Goal: Task Accomplishment & Management: Complete application form

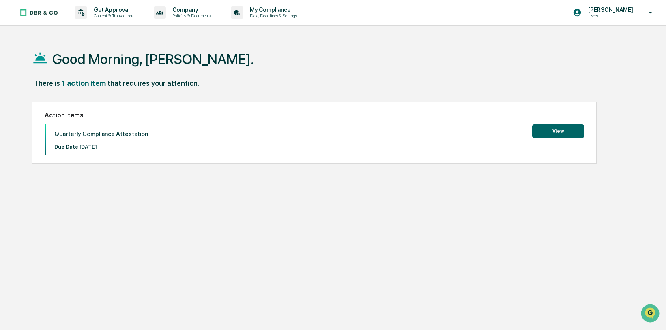
click at [553, 128] on button "View" at bounding box center [558, 131] width 52 height 14
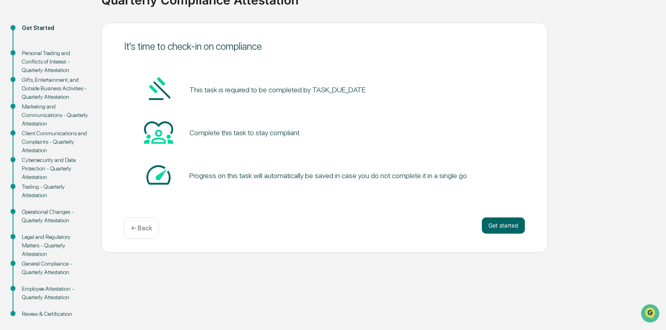
scroll to position [81, 0]
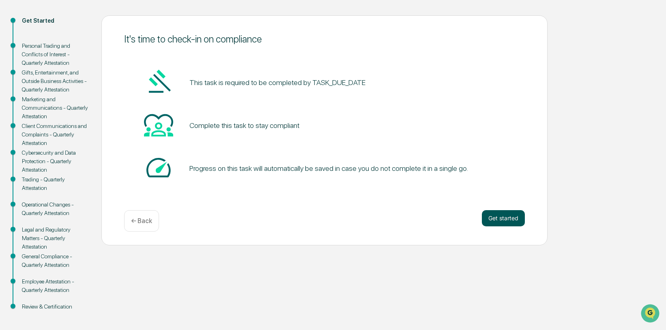
click at [497, 222] on button "Get started" at bounding box center [502, 218] width 43 height 16
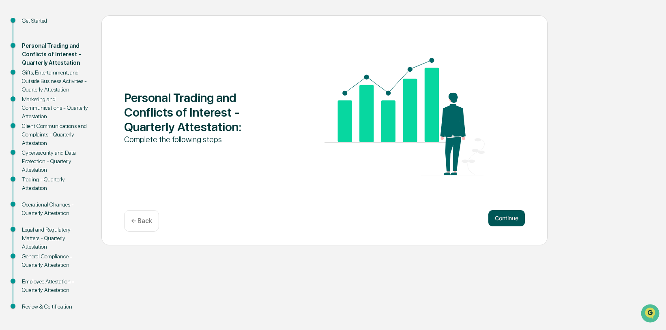
click at [494, 220] on button "Continue" at bounding box center [506, 218] width 36 height 16
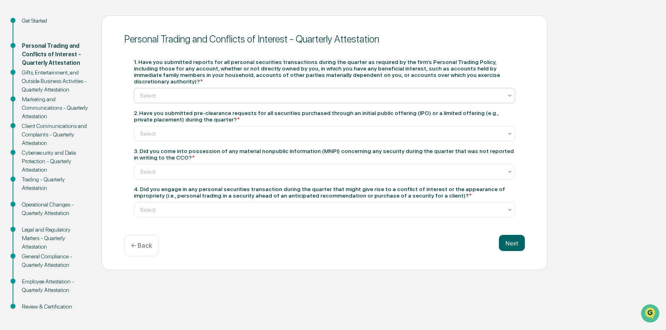
click at [506, 92] on icon at bounding box center [509, 95] width 6 height 6
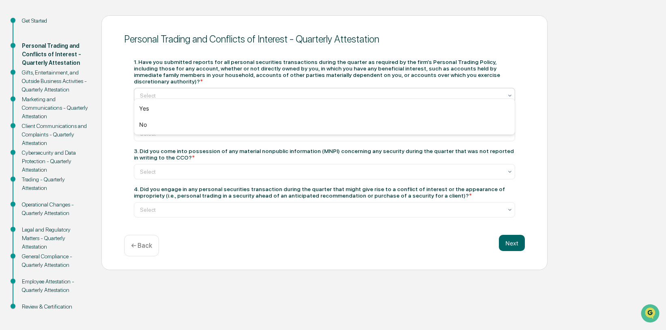
click at [405, 31] on div "Personal Trading and Conflicts of Interest - Quarterly Attestation" at bounding box center [324, 39] width 400 height 20
click at [509, 92] on icon at bounding box center [509, 95] width 6 height 6
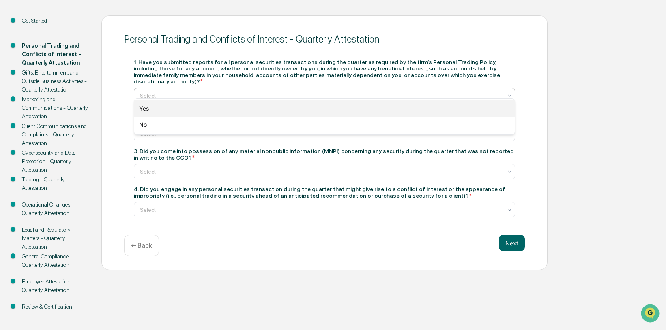
click at [169, 111] on div "Yes" at bounding box center [324, 109] width 380 height 16
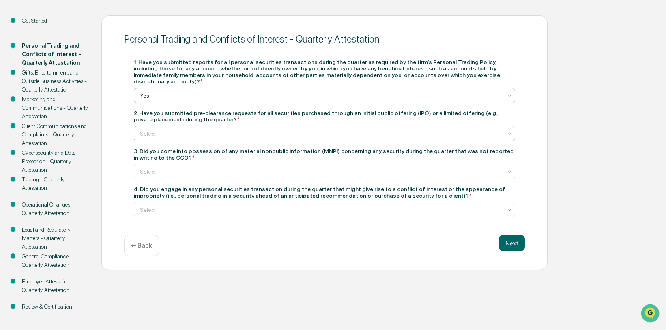
click at [306, 130] on div at bounding box center [321, 134] width 362 height 8
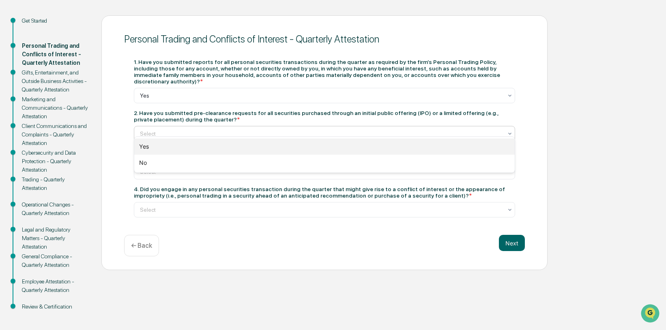
click at [252, 151] on div "Yes" at bounding box center [324, 147] width 380 height 16
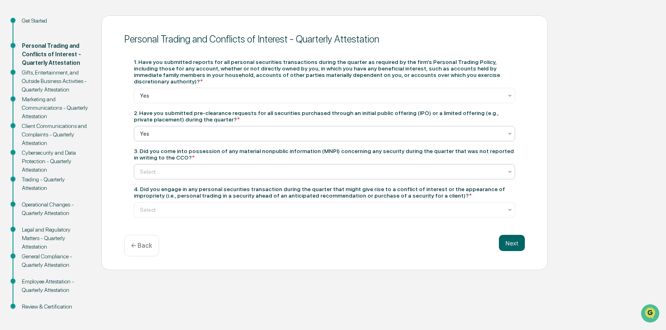
click at [275, 168] on div at bounding box center [321, 172] width 362 height 8
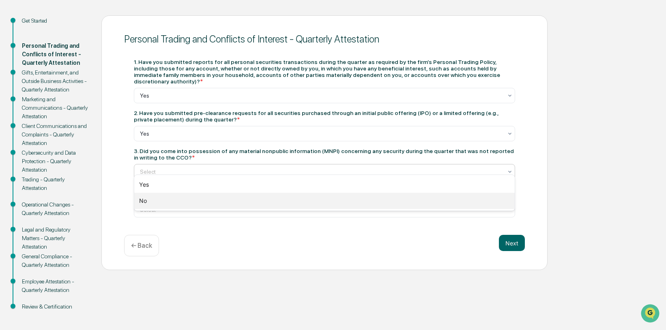
click at [206, 202] on div "No" at bounding box center [324, 201] width 380 height 16
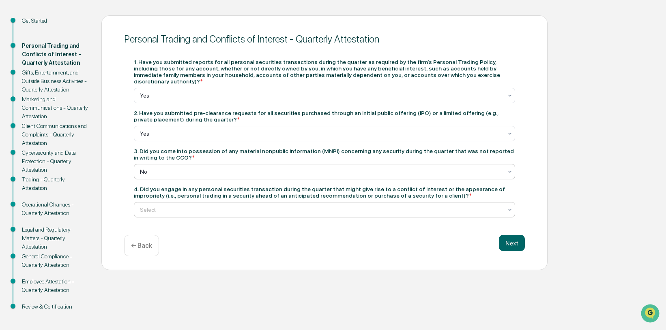
click at [210, 206] on div at bounding box center [321, 210] width 362 height 8
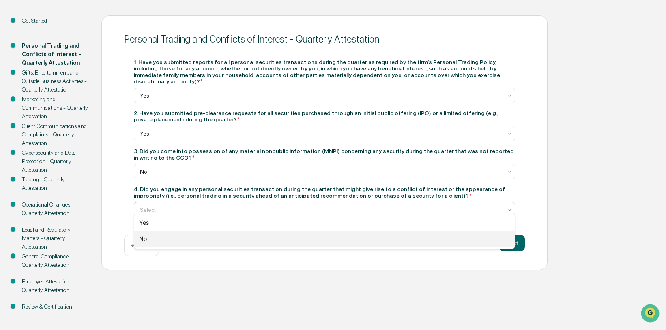
click at [175, 238] on div "No" at bounding box center [324, 239] width 380 height 16
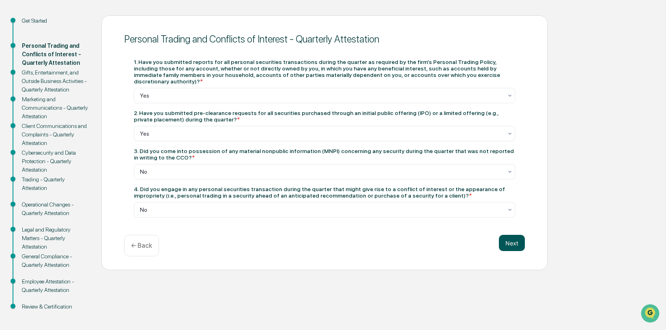
click at [505, 238] on button "Next" at bounding box center [512, 243] width 26 height 16
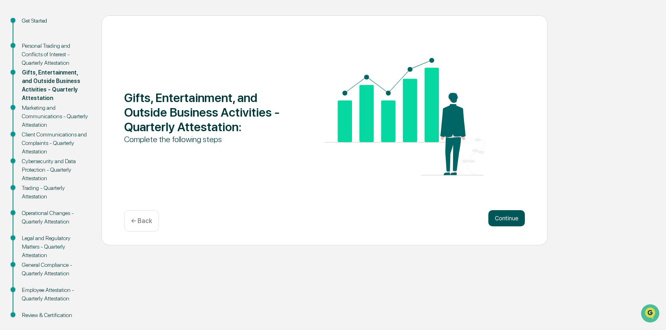
click at [509, 222] on button "Continue" at bounding box center [506, 218] width 36 height 16
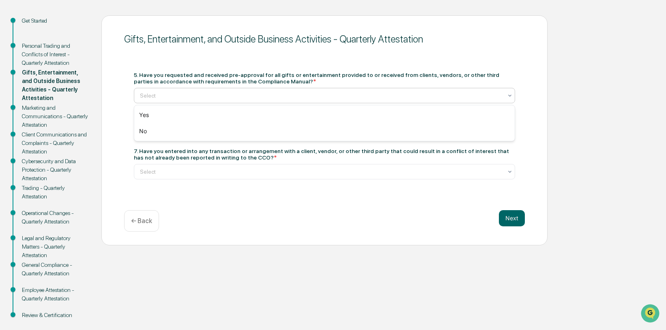
click at [362, 99] on div at bounding box center [321, 96] width 362 height 8
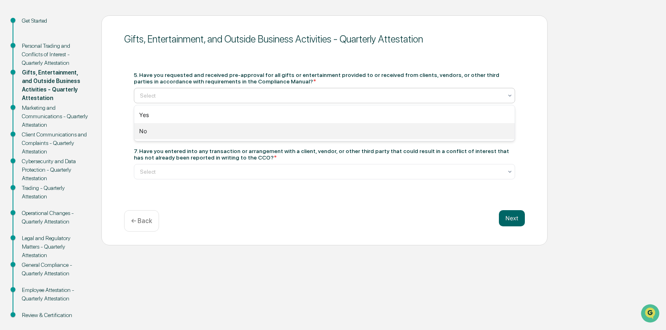
click at [212, 131] on div "No" at bounding box center [324, 131] width 380 height 16
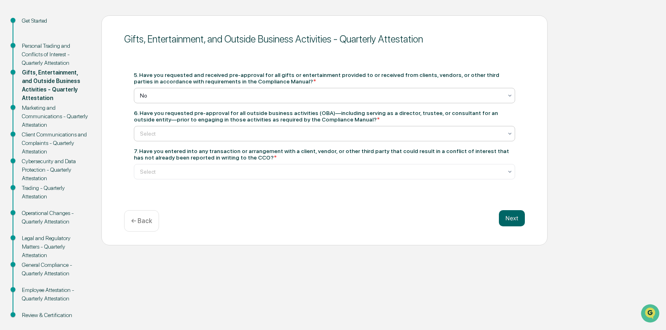
click at [264, 135] on div at bounding box center [321, 134] width 362 height 8
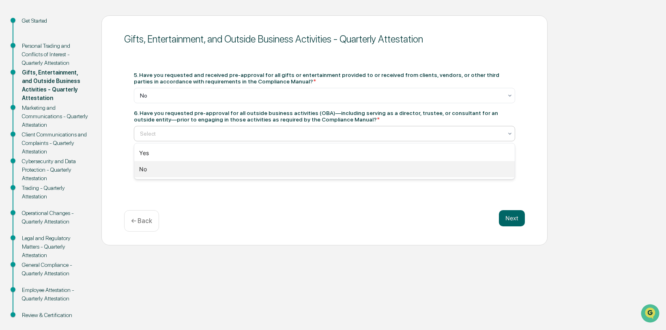
click at [229, 166] on div "No" at bounding box center [324, 169] width 380 height 16
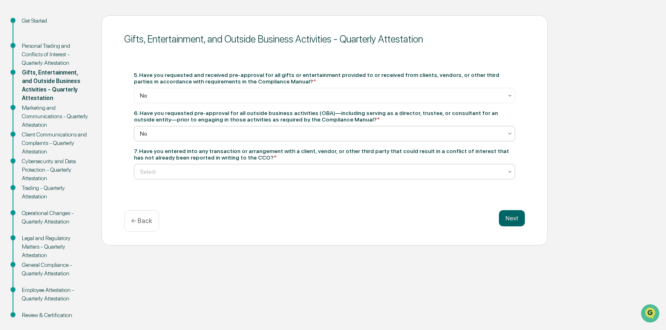
click at [230, 170] on div at bounding box center [321, 172] width 362 height 8
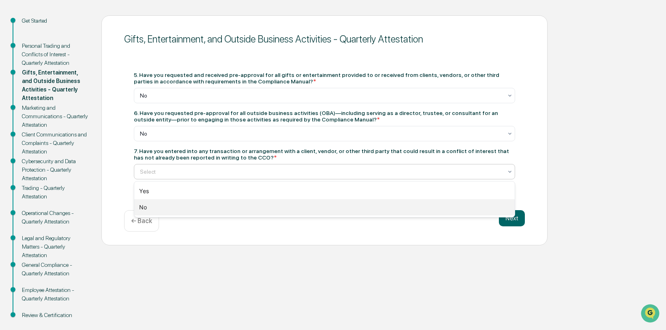
click at [181, 204] on div "No" at bounding box center [324, 207] width 380 height 16
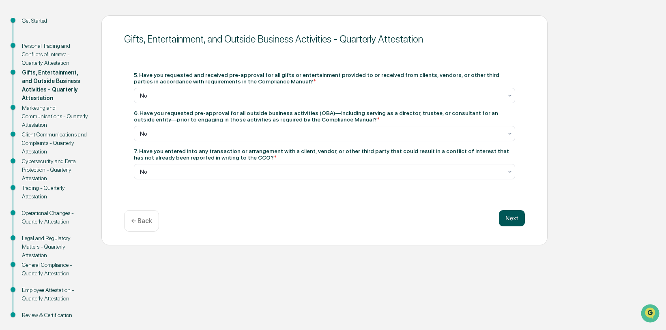
click at [509, 219] on button "Next" at bounding box center [512, 218] width 26 height 16
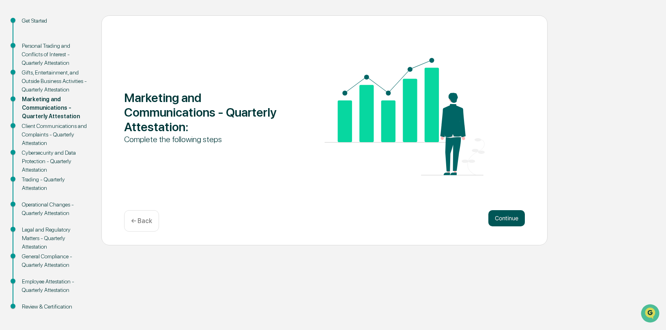
click at [498, 218] on button "Continue" at bounding box center [506, 218] width 36 height 16
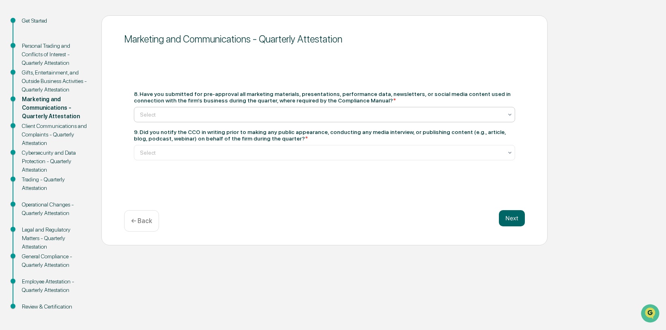
click at [233, 110] on div "Select" at bounding box center [321, 114] width 370 height 11
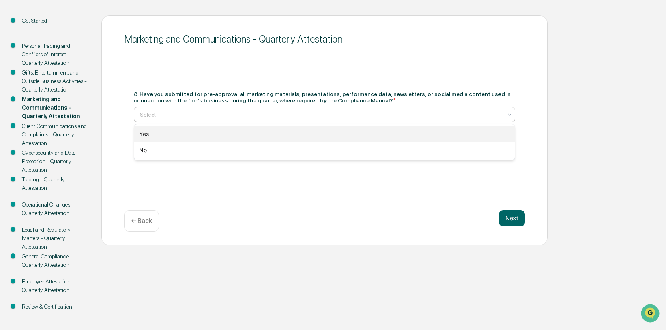
click at [204, 131] on div "Yes" at bounding box center [324, 134] width 380 height 16
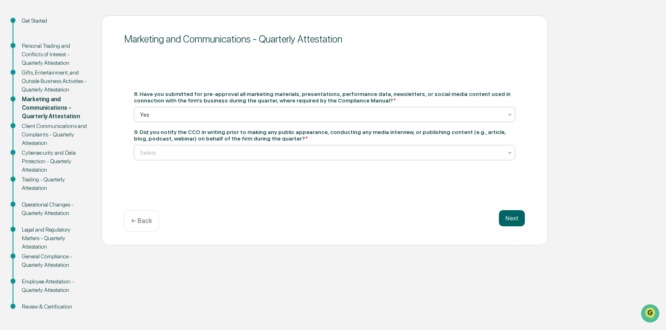
click at [204, 152] on div at bounding box center [321, 153] width 362 height 8
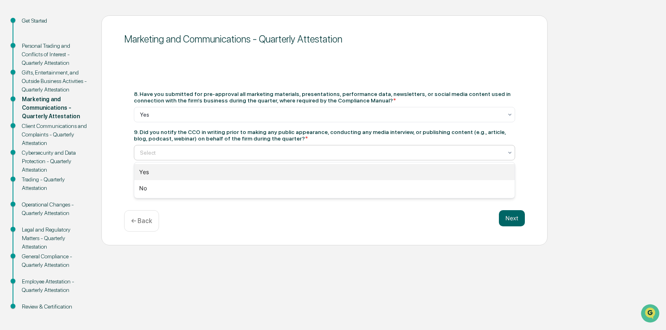
click at [176, 170] on div "Yes" at bounding box center [324, 172] width 380 height 16
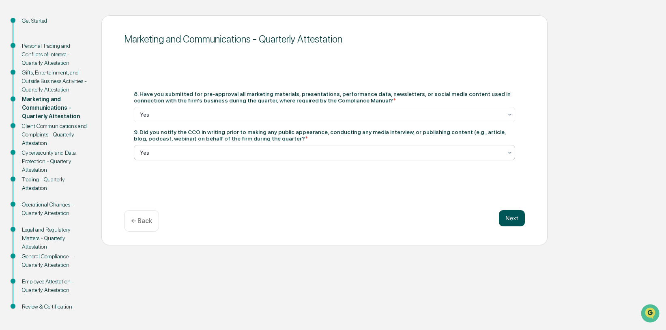
click at [523, 221] on button "Next" at bounding box center [512, 218] width 26 height 16
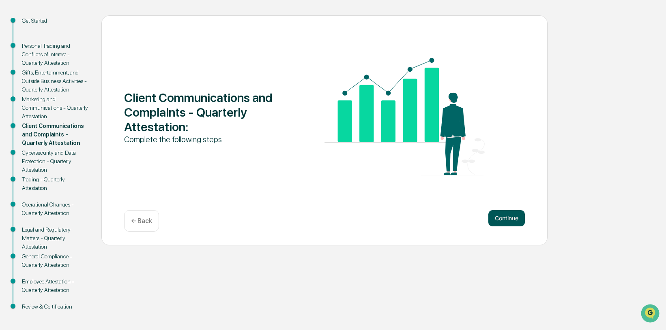
click at [507, 217] on button "Continue" at bounding box center [506, 218] width 36 height 16
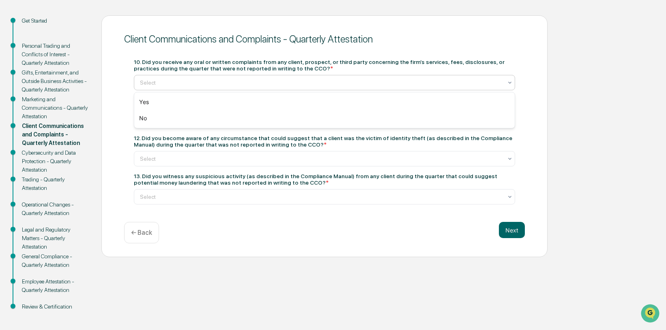
click at [229, 81] on div at bounding box center [321, 83] width 362 height 8
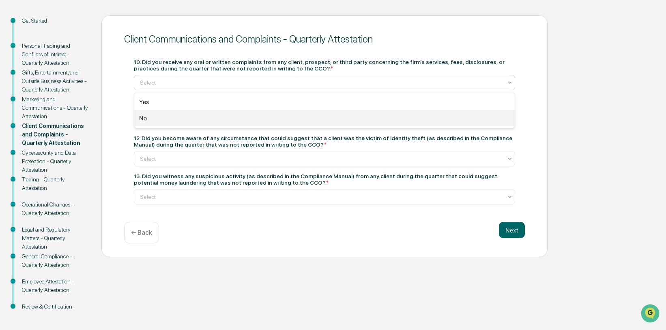
click at [182, 118] on div "No" at bounding box center [324, 118] width 380 height 16
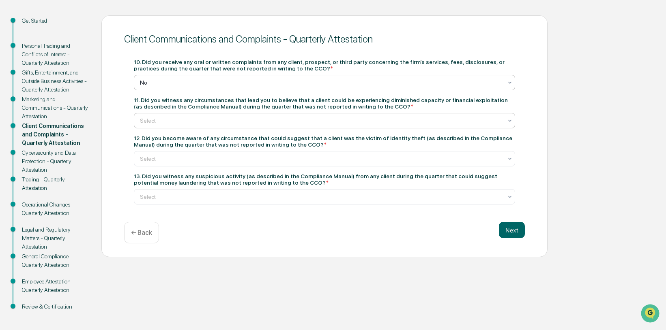
click at [182, 119] on div at bounding box center [321, 121] width 362 height 8
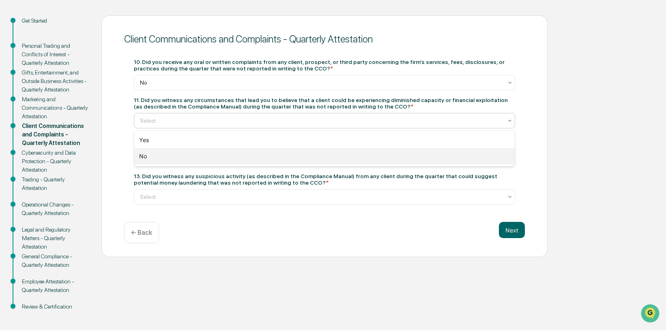
click at [174, 154] on div "No" at bounding box center [324, 156] width 380 height 16
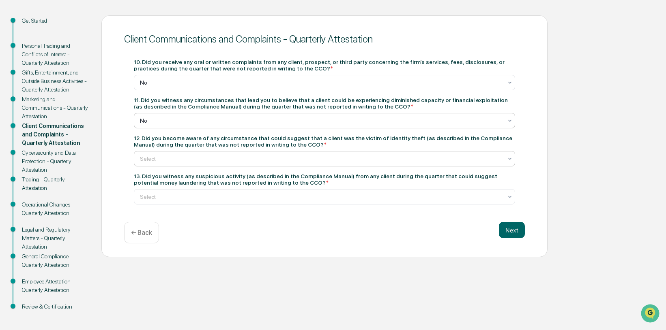
click at [177, 159] on div at bounding box center [321, 159] width 362 height 8
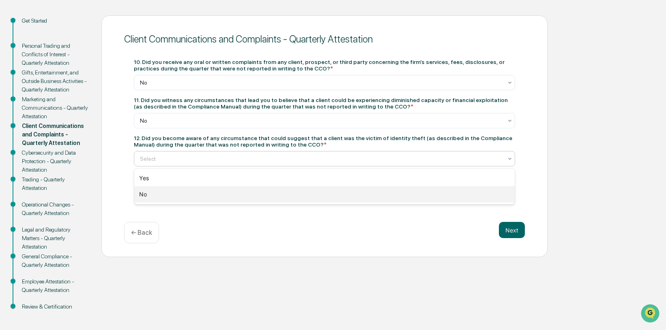
click at [157, 194] on div "No" at bounding box center [324, 194] width 380 height 16
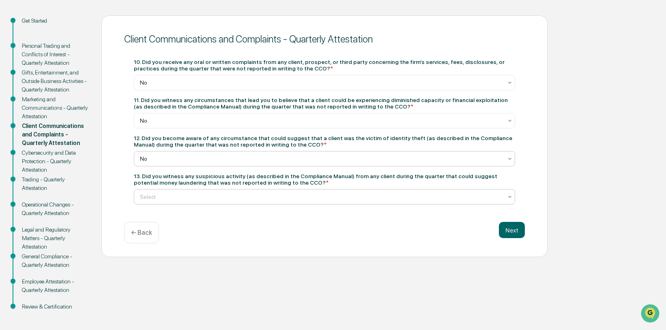
click at [258, 198] on div at bounding box center [321, 197] width 362 height 8
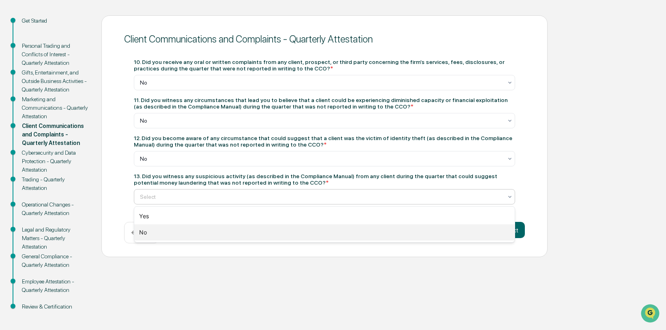
click at [242, 229] on div "No" at bounding box center [324, 233] width 380 height 16
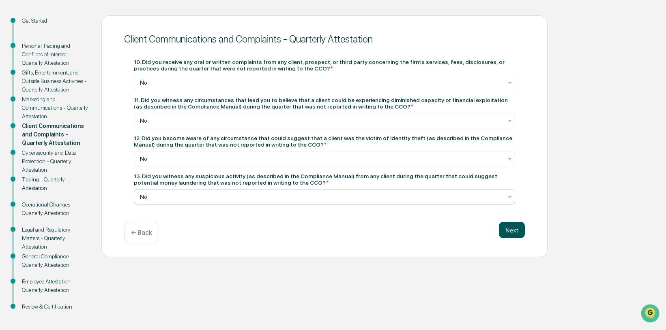
click at [509, 230] on button "Next" at bounding box center [512, 230] width 26 height 16
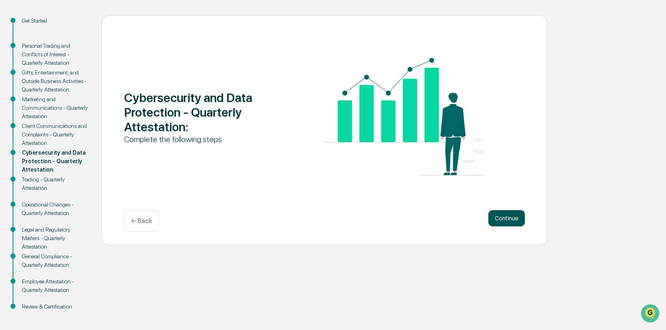
click at [508, 218] on button "Continue" at bounding box center [506, 218] width 36 height 16
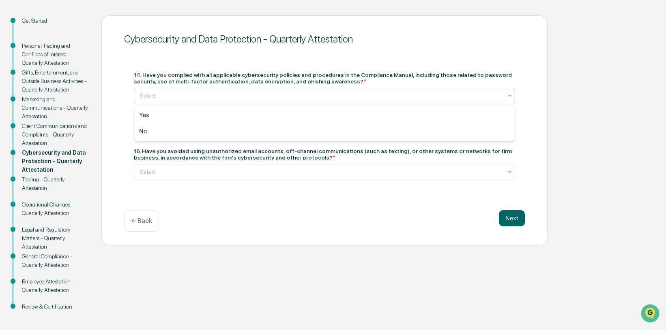
click at [321, 98] on div at bounding box center [321, 96] width 362 height 8
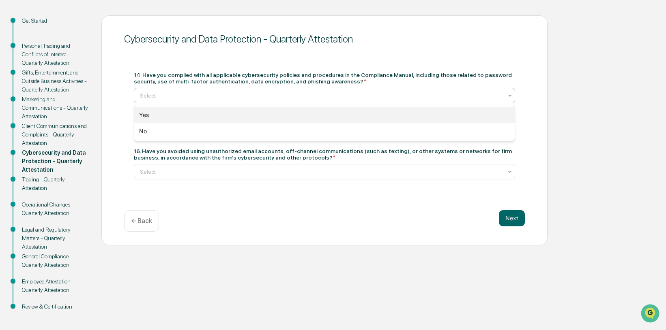
click at [277, 116] on div "Yes" at bounding box center [324, 115] width 380 height 16
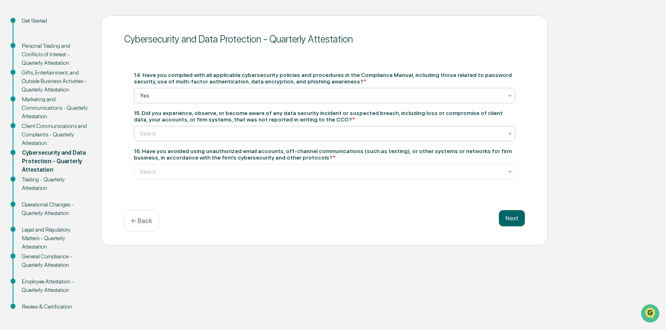
click at [275, 134] on div at bounding box center [321, 134] width 362 height 8
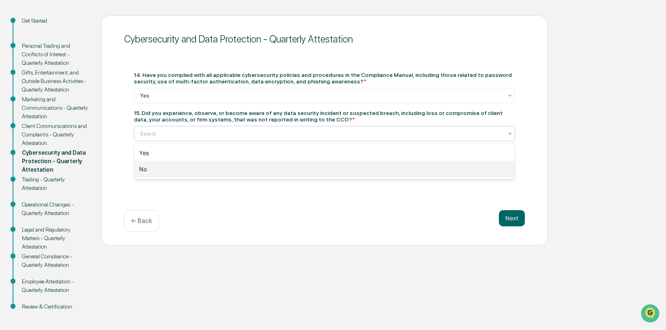
click at [255, 168] on div "No" at bounding box center [324, 169] width 380 height 16
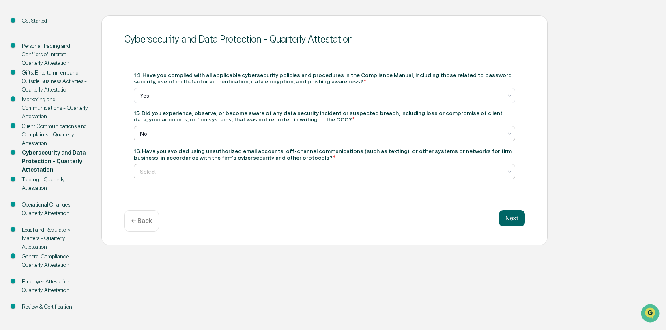
click at [259, 174] on div at bounding box center [321, 172] width 362 height 8
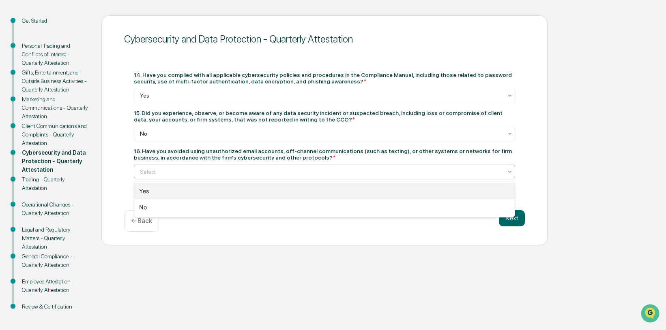
click at [228, 194] on div "Yes" at bounding box center [324, 191] width 380 height 16
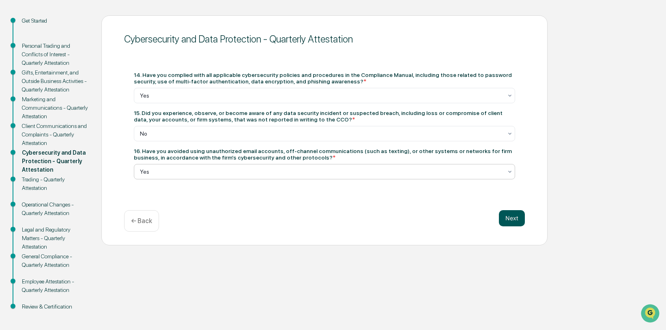
click at [516, 218] on button "Next" at bounding box center [512, 218] width 26 height 16
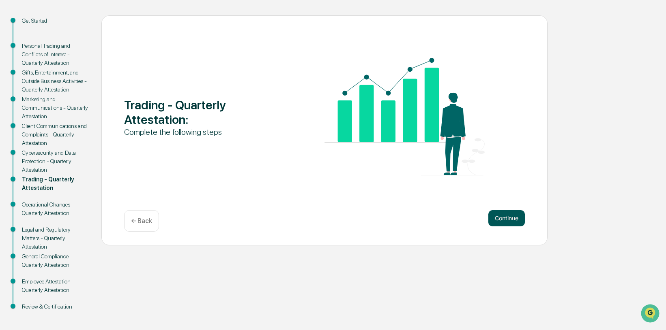
click at [518, 217] on button "Continue" at bounding box center [506, 218] width 36 height 16
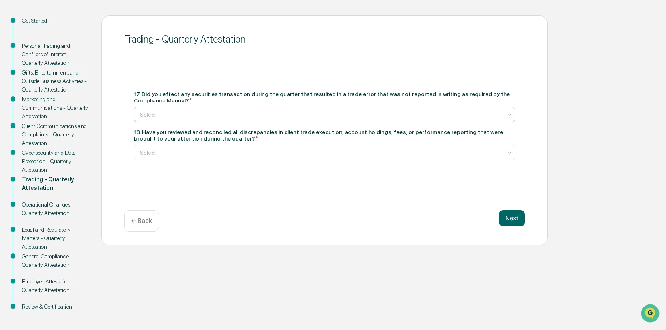
click at [270, 114] on div at bounding box center [321, 115] width 362 height 8
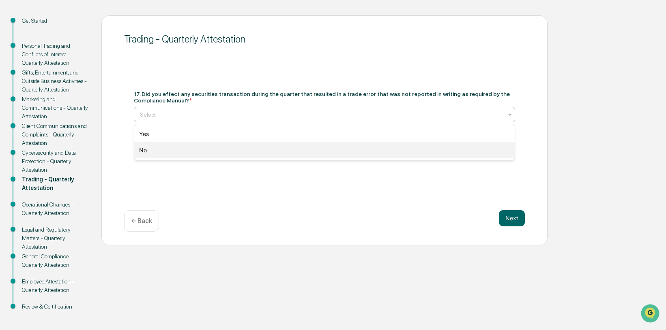
click at [233, 152] on div "No" at bounding box center [324, 150] width 380 height 16
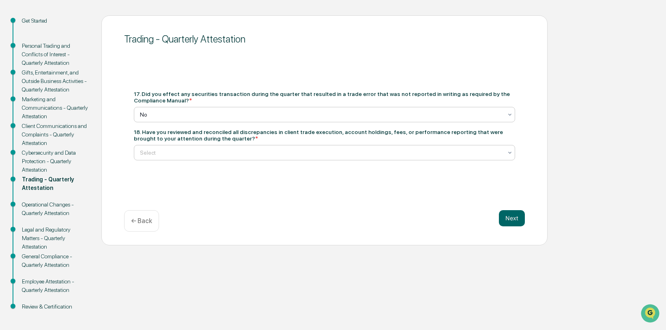
click at [233, 153] on div at bounding box center [321, 153] width 362 height 8
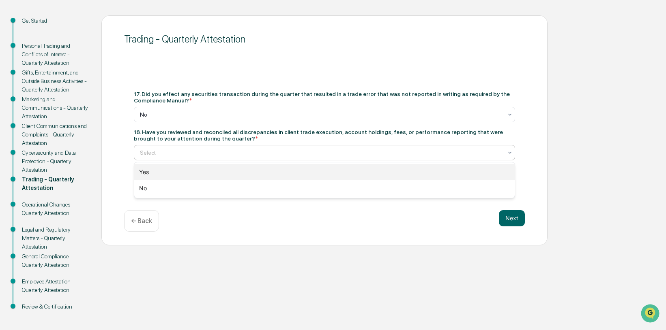
click at [220, 169] on div "Yes" at bounding box center [324, 172] width 380 height 16
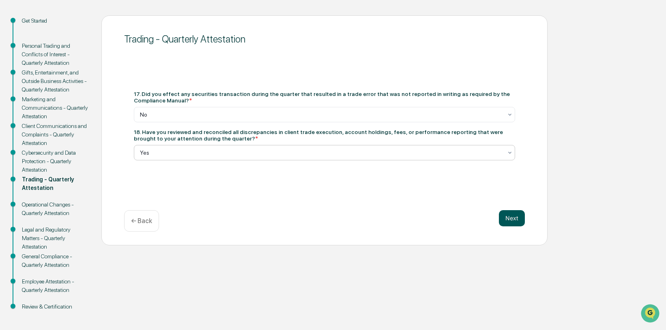
click at [508, 217] on button "Next" at bounding box center [512, 218] width 26 height 16
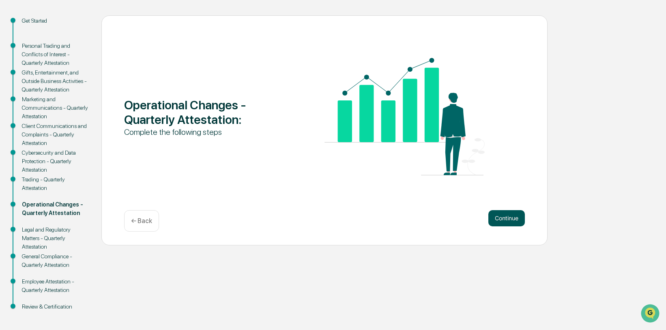
click at [514, 214] on button "Continue" at bounding box center [506, 218] width 36 height 16
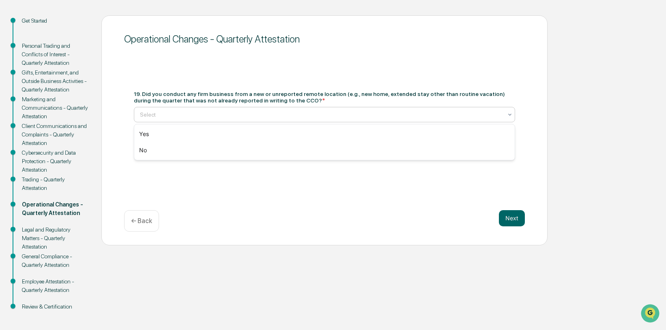
click at [211, 113] on div at bounding box center [321, 115] width 362 height 8
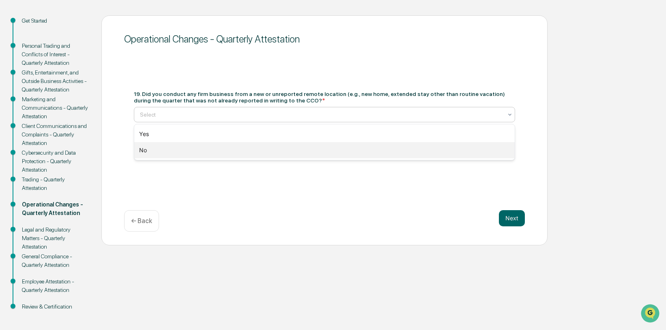
click at [194, 147] on div "No" at bounding box center [324, 150] width 380 height 16
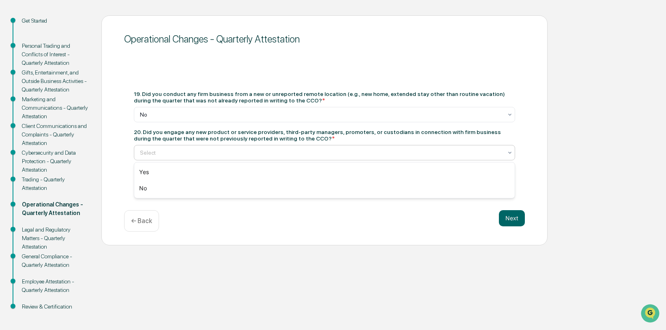
click at [240, 153] on div at bounding box center [321, 153] width 362 height 8
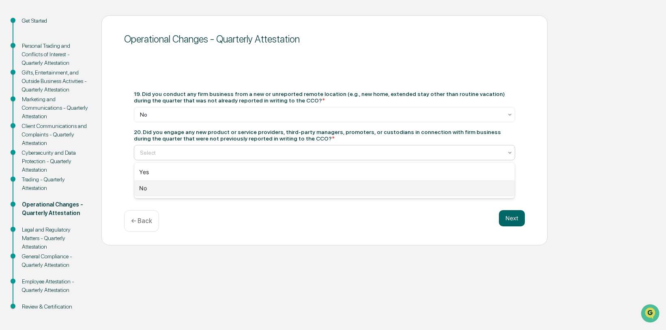
click at [218, 190] on div "No" at bounding box center [324, 188] width 380 height 16
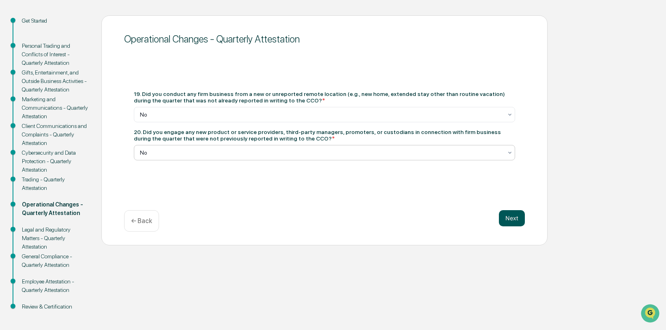
click at [511, 217] on button "Next" at bounding box center [512, 218] width 26 height 16
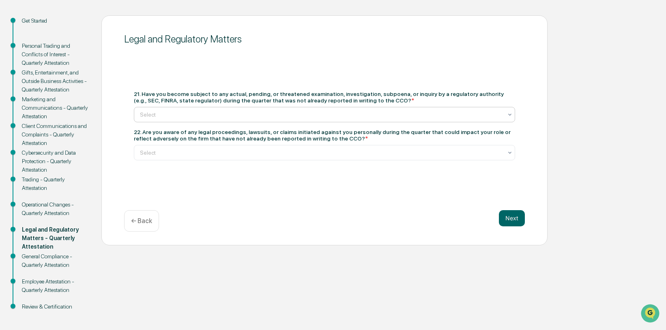
click at [297, 112] on div at bounding box center [321, 115] width 362 height 8
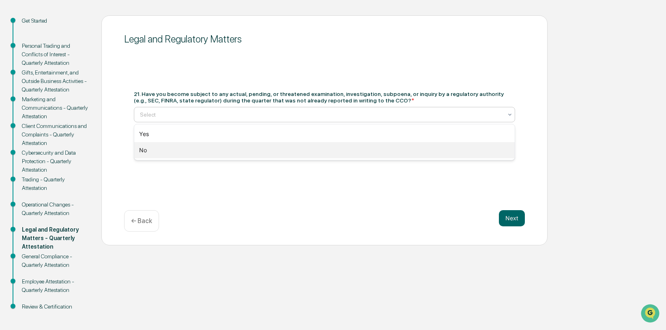
click at [268, 146] on div "No" at bounding box center [324, 150] width 380 height 16
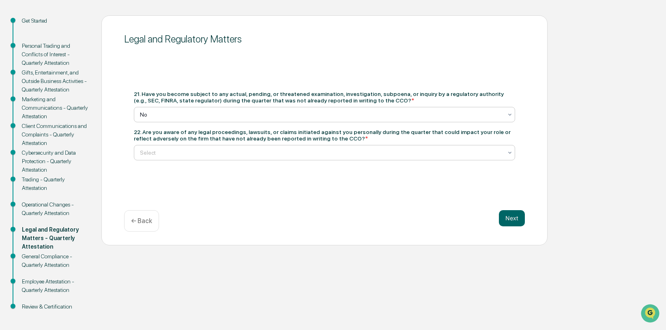
drag, startPoint x: 268, startPoint y: 152, endPoint x: 261, endPoint y: 154, distance: 6.8
click at [267, 152] on div at bounding box center [321, 153] width 362 height 8
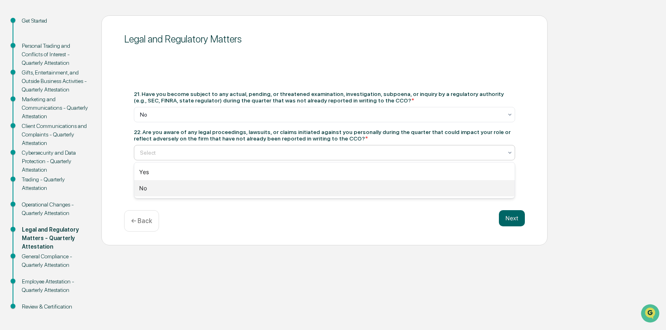
click at [237, 189] on div "No" at bounding box center [324, 188] width 380 height 16
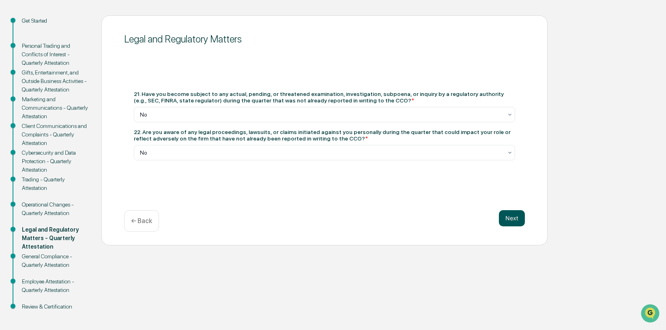
click at [518, 219] on button "Next" at bounding box center [512, 218] width 26 height 16
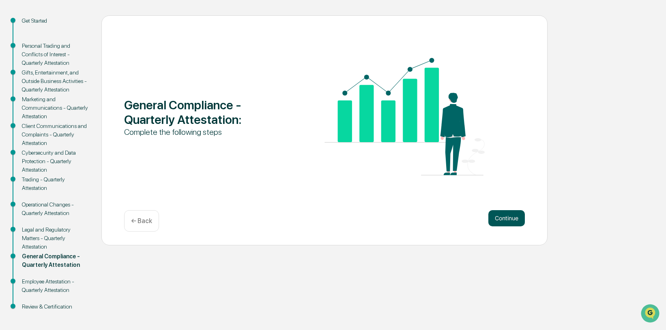
click at [517, 219] on button "Continue" at bounding box center [506, 218] width 36 height 16
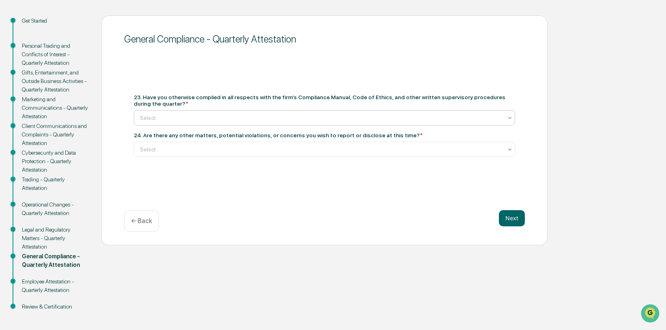
click at [307, 111] on div "Select" at bounding box center [324, 117] width 381 height 15
click at [224, 137] on div "Yes" at bounding box center [324, 137] width 380 height 16
click at [268, 150] on div at bounding box center [321, 150] width 362 height 8
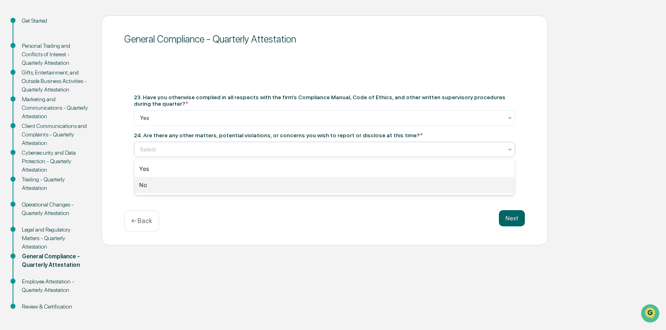
click at [268, 180] on div "No" at bounding box center [324, 185] width 380 height 16
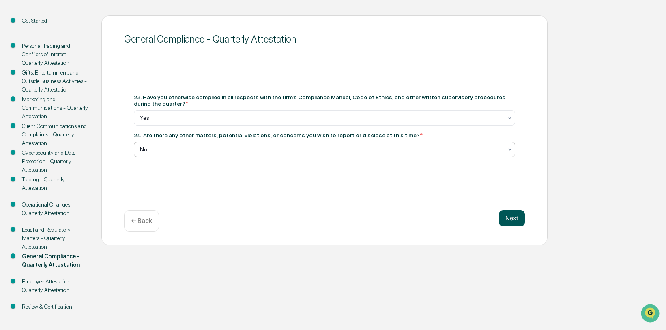
click at [518, 216] on button "Next" at bounding box center [512, 218] width 26 height 16
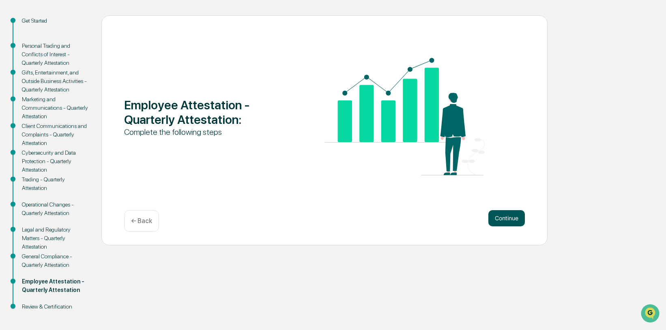
click at [506, 221] on button "Continue" at bounding box center [506, 218] width 36 height 16
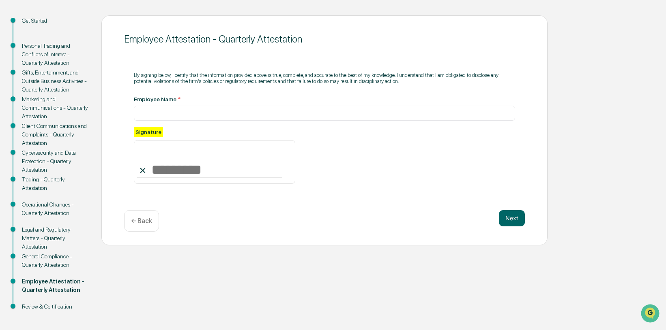
click at [205, 102] on div "Employee Name *" at bounding box center [324, 108] width 381 height 25
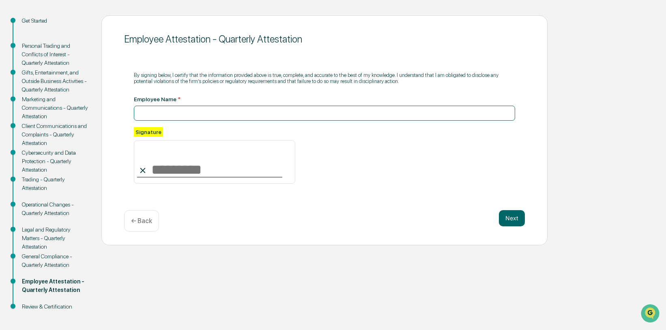
click at [186, 113] on input at bounding box center [324, 113] width 381 height 15
type input "**********"
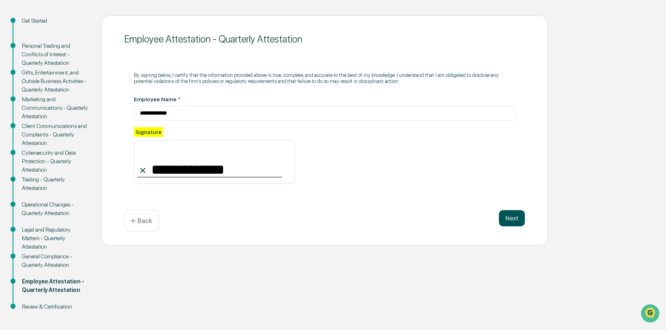
type input "**********"
click at [513, 218] on button "Next" at bounding box center [512, 218] width 26 height 16
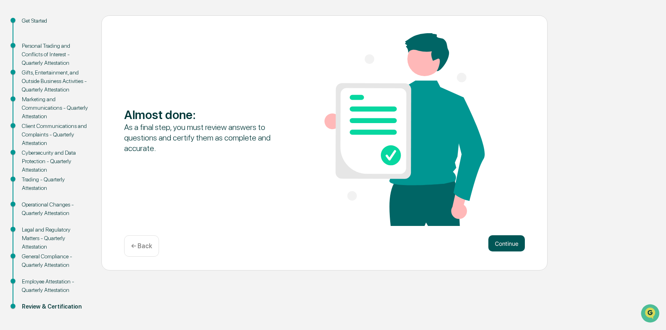
click at [498, 240] on button "Continue" at bounding box center [506, 243] width 36 height 16
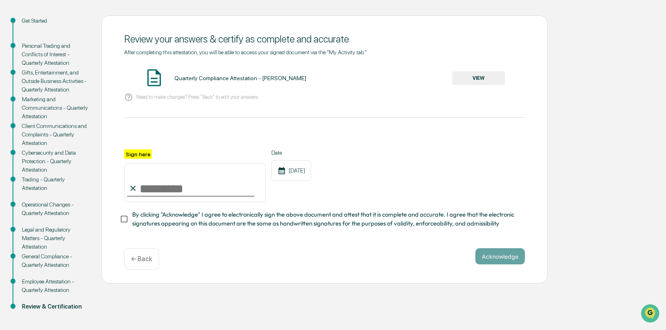
click at [486, 70] on div "Quarterly Compliance Attestation - [PERSON_NAME] VIEW" at bounding box center [324, 78] width 400 height 21
click at [483, 79] on button "VIEW" at bounding box center [478, 78] width 53 height 14
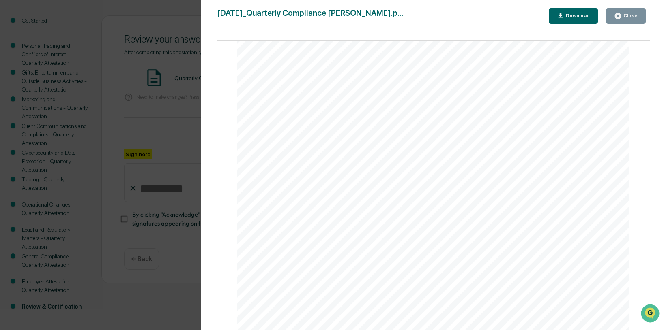
scroll to position [770, 0]
click at [613, 13] on button "Close" at bounding box center [626, 16] width 40 height 16
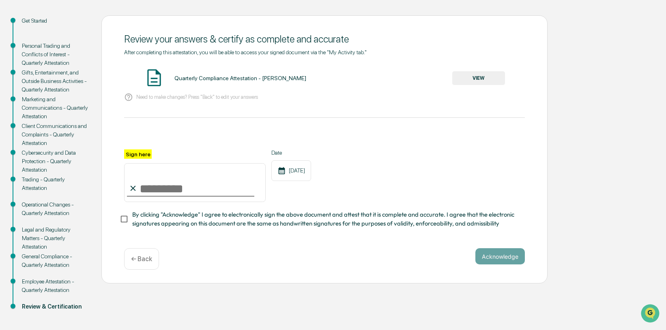
click at [157, 188] on input "Sign here" at bounding box center [194, 182] width 141 height 39
type input "**********"
click at [498, 259] on button "Acknowledge" at bounding box center [499, 256] width 49 height 16
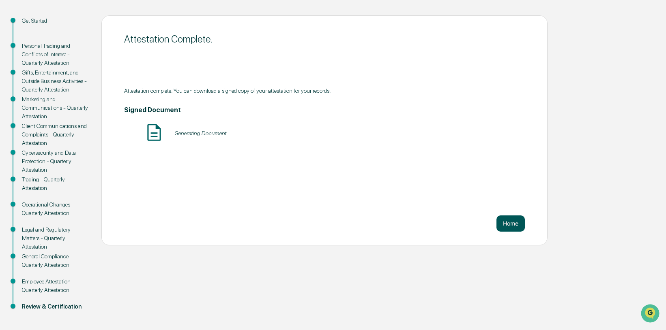
click at [511, 230] on button "Home" at bounding box center [510, 224] width 28 height 16
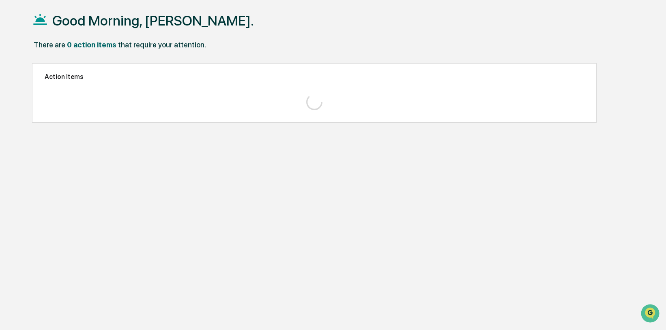
scroll to position [39, 0]
